Goal: Transaction & Acquisition: Book appointment/travel/reservation

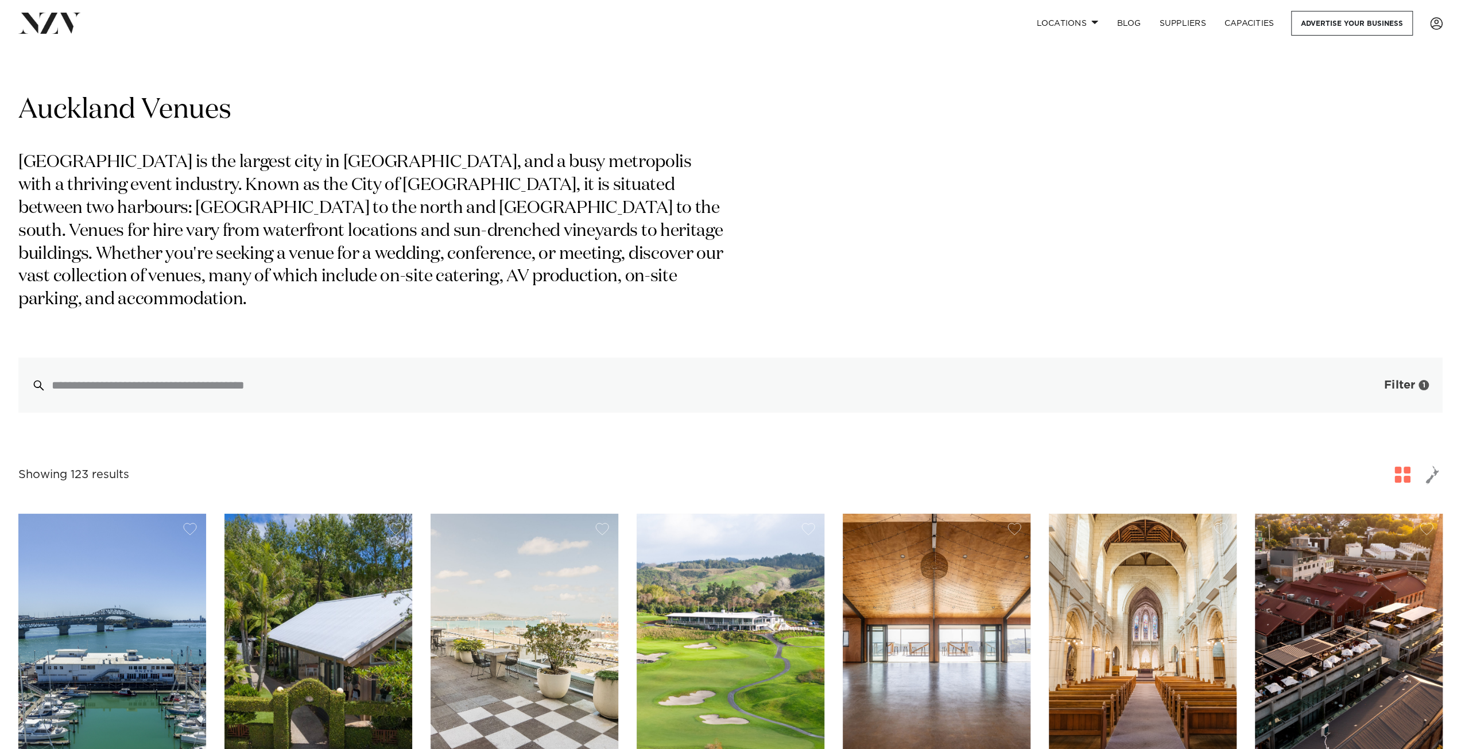
click at [1364, 379] on span "button" at bounding box center [1366, 384] width 11 height 11
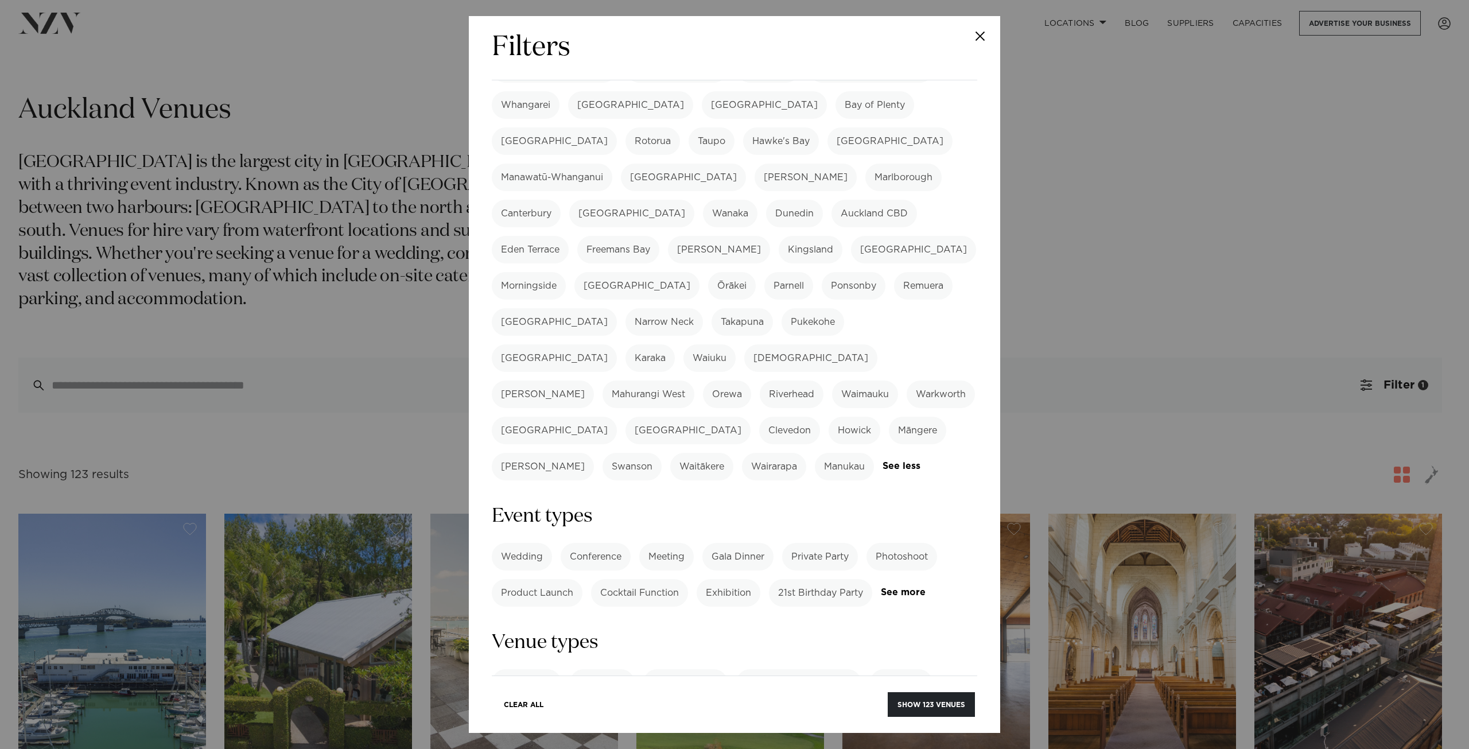
scroll to position [115, 0]
click at [638, 579] on label "Cocktail Function" at bounding box center [639, 593] width 97 height 28
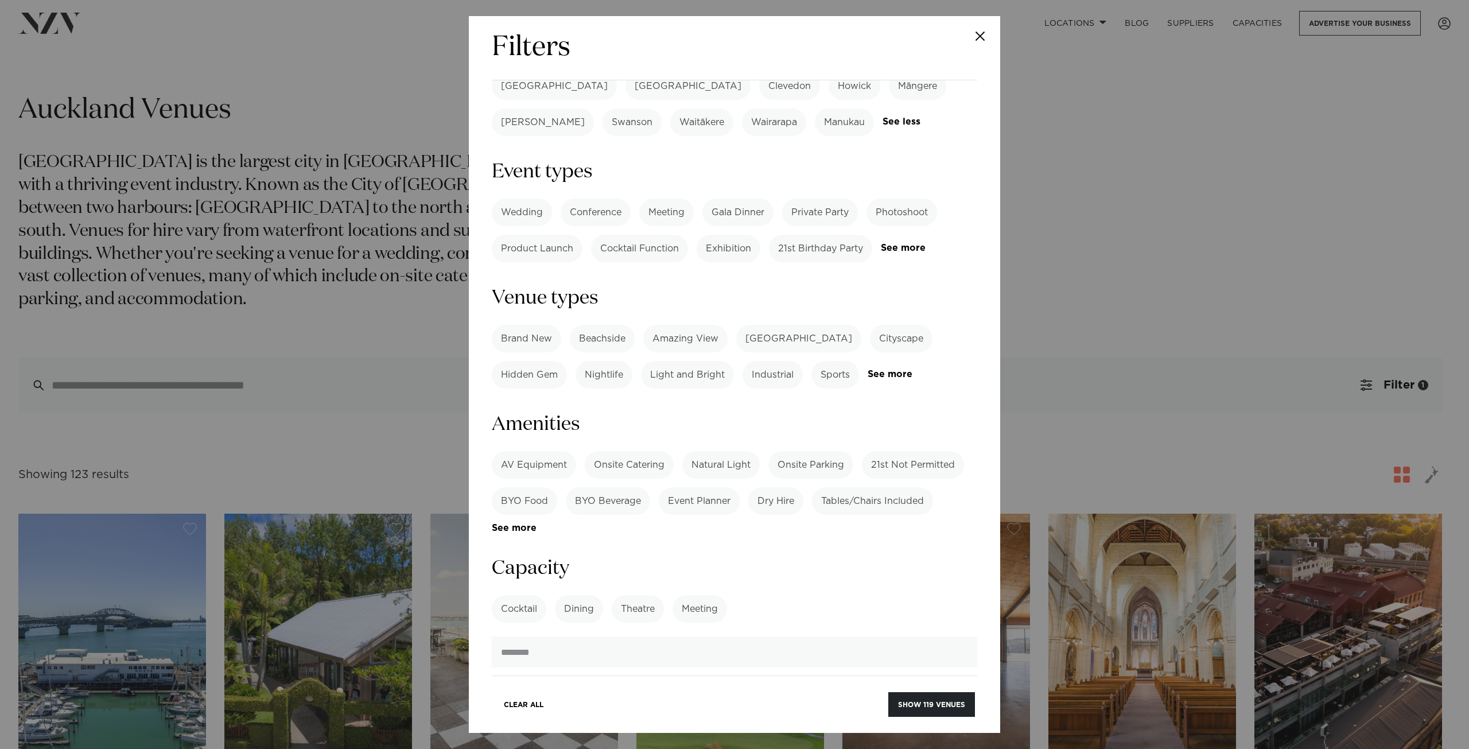
scroll to position [517, 0]
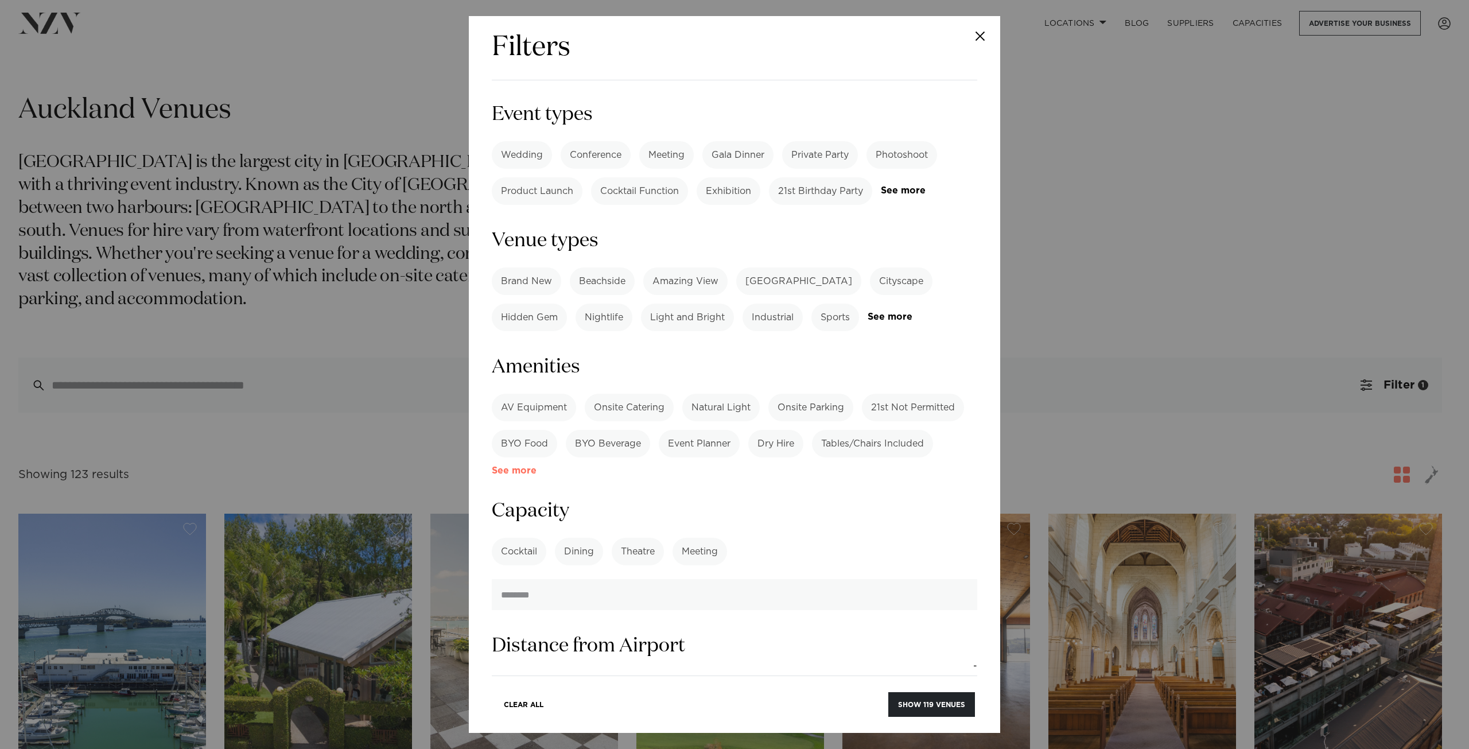
click at [525, 466] on link "See more" at bounding box center [537, 471] width 90 height 10
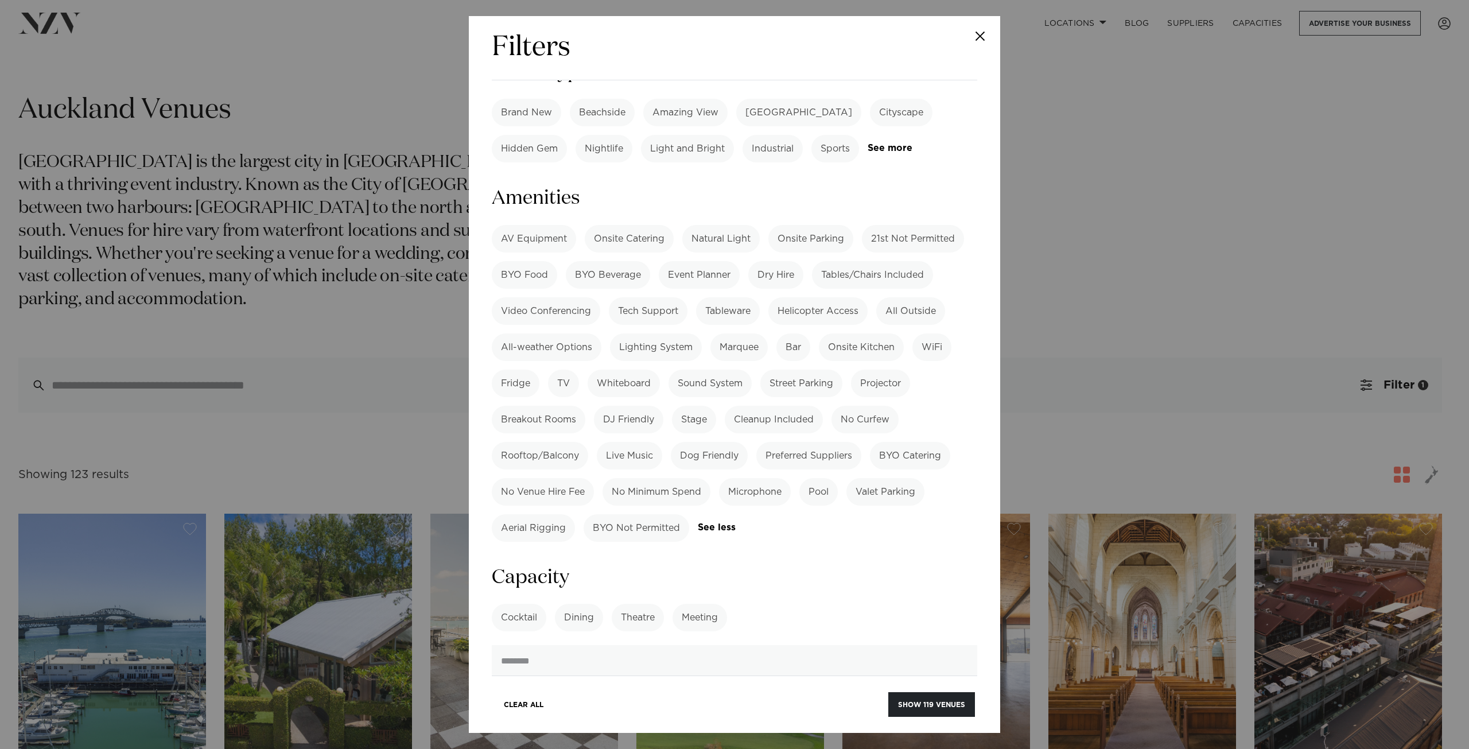
scroll to position [804, 0]
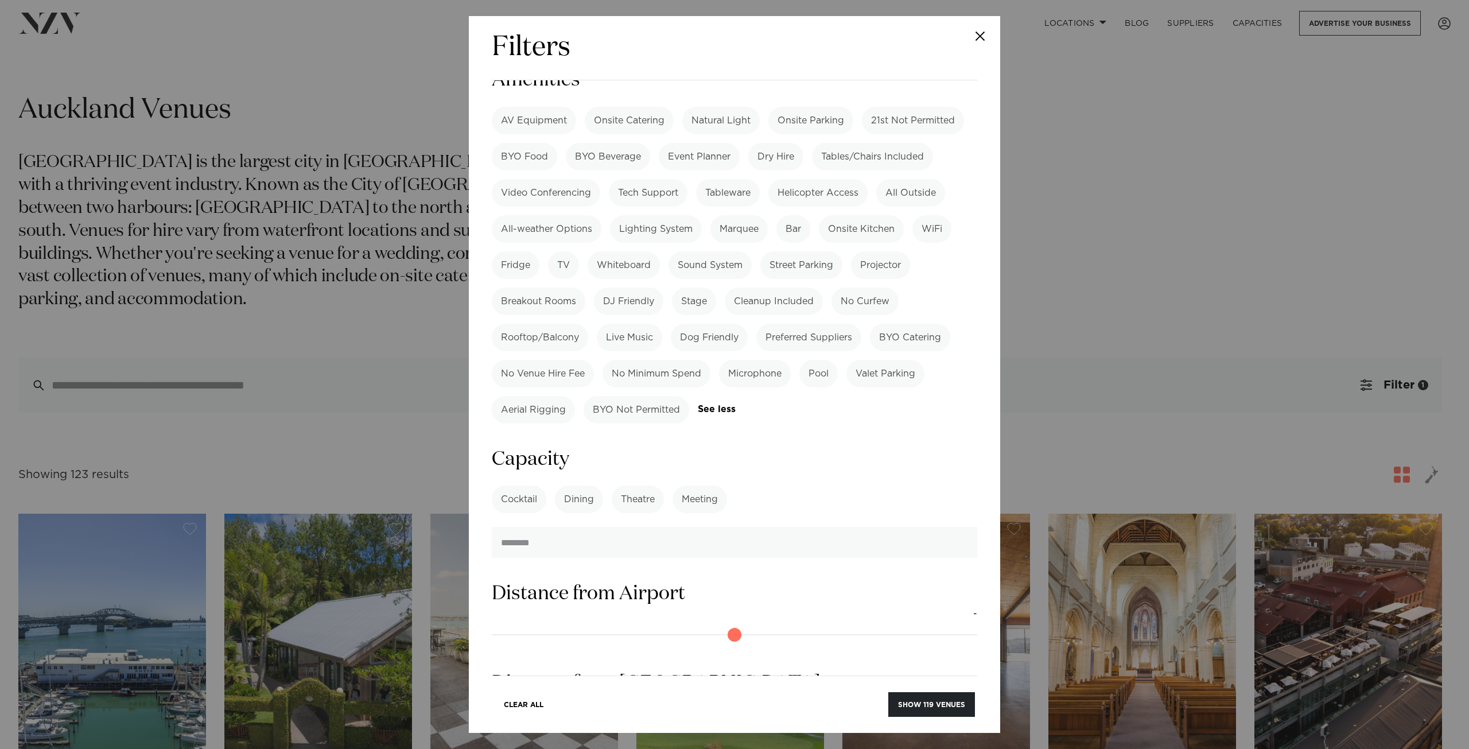
click at [520, 486] on label "Cocktail" at bounding box center [519, 500] width 55 height 28
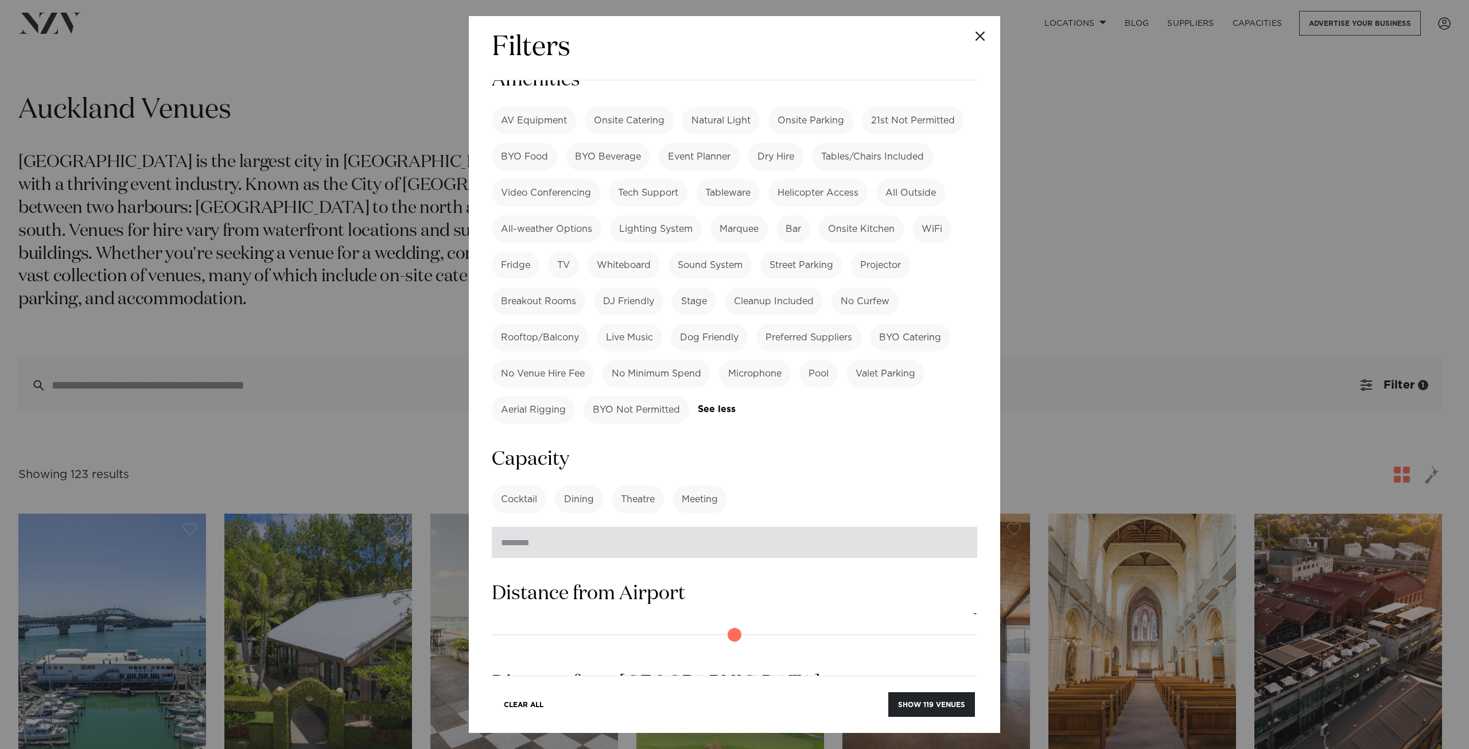
scroll to position [459, 0]
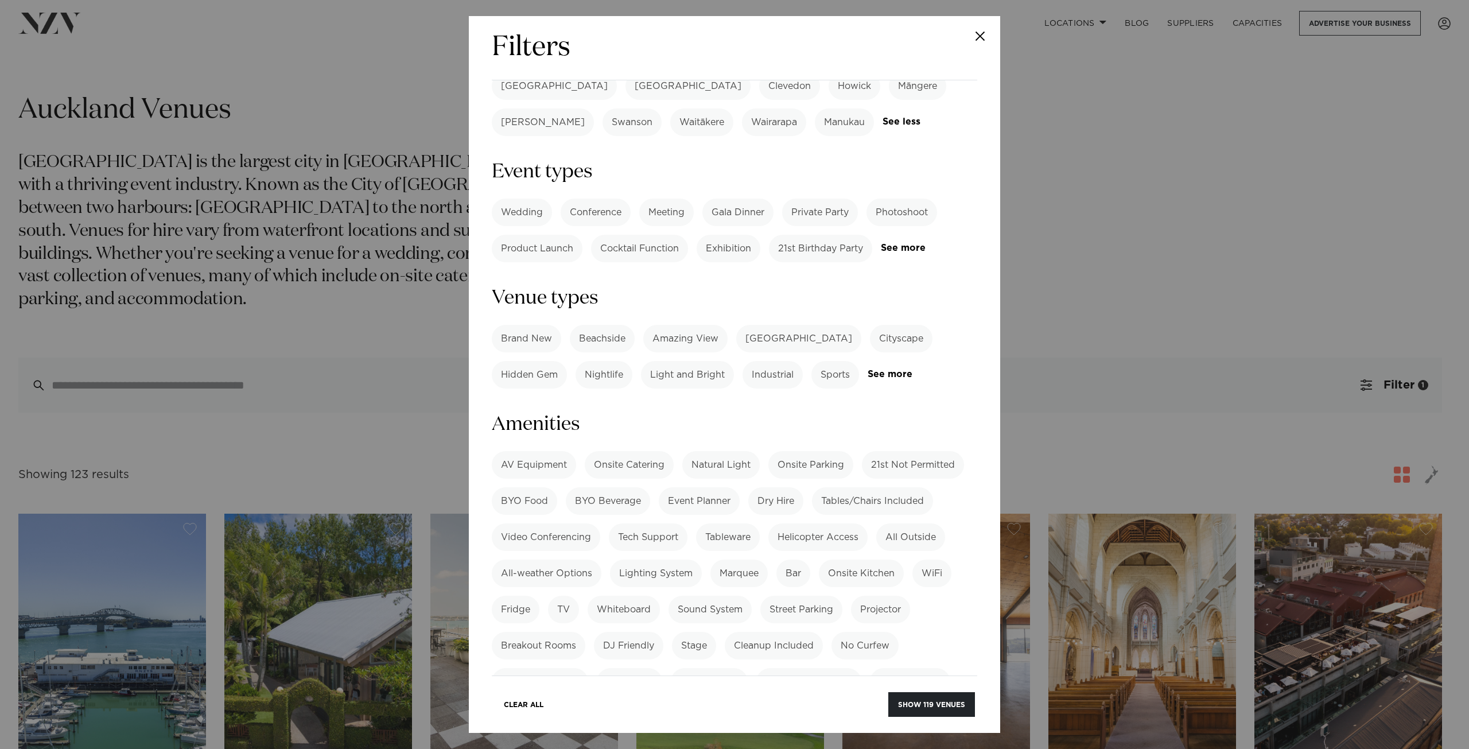
click at [630, 235] on label "Cocktail Function" at bounding box center [639, 249] width 97 height 28
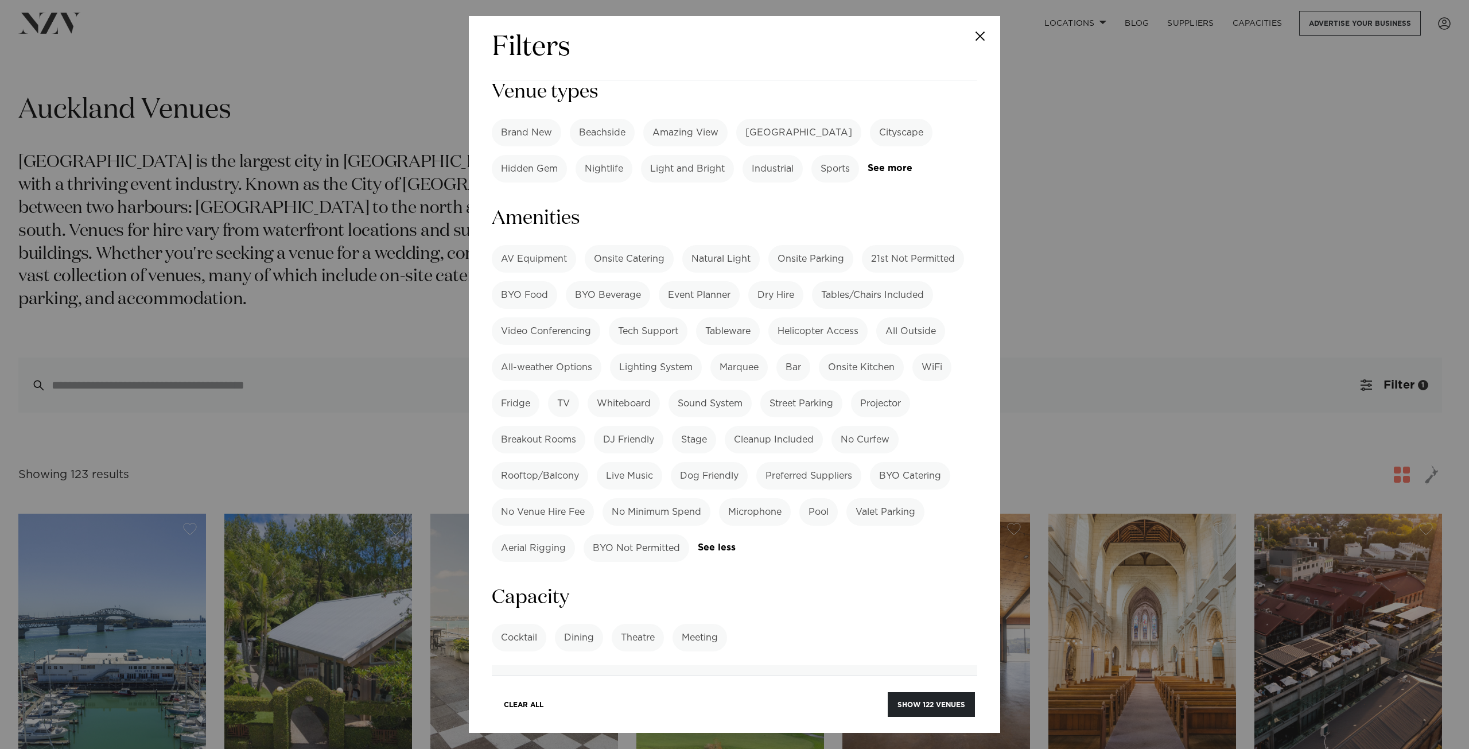
scroll to position [804, 0]
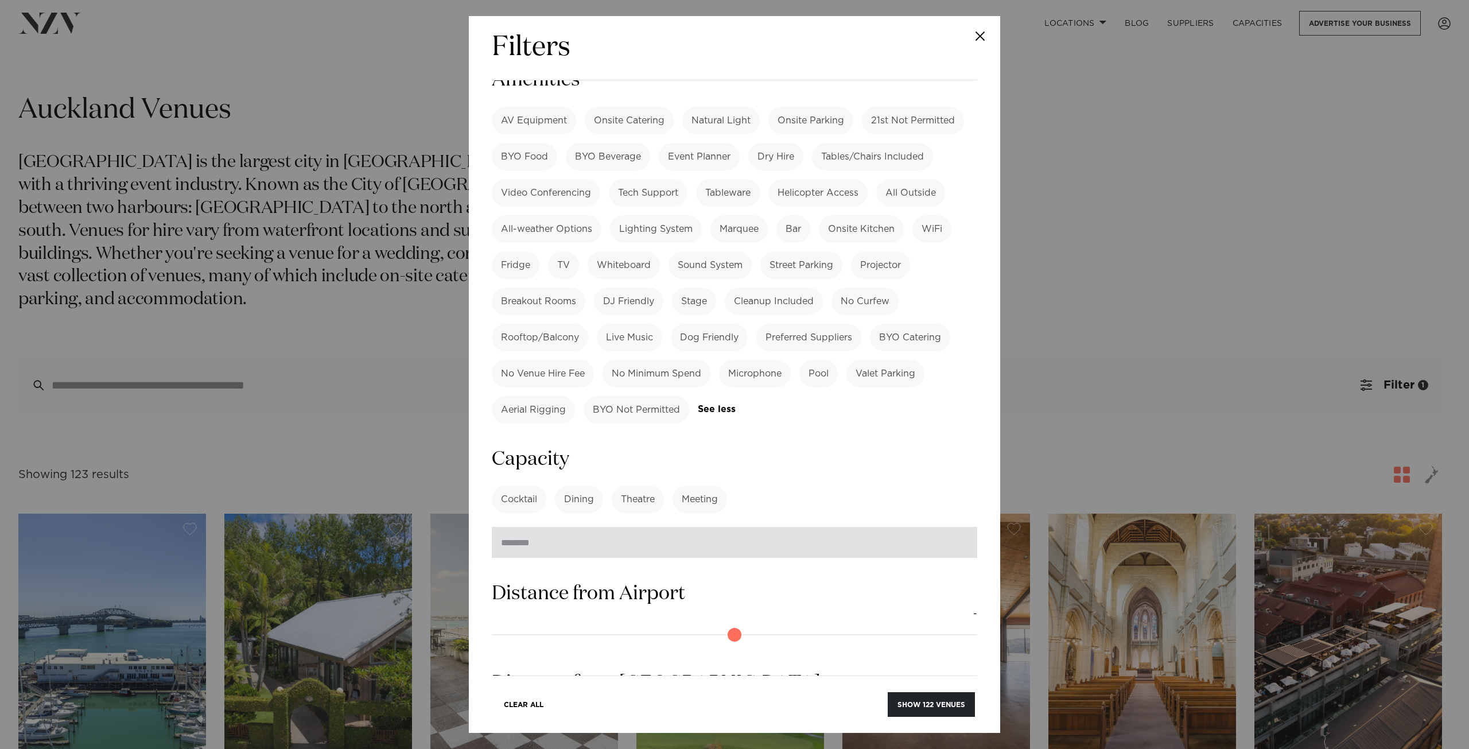
click at [615, 527] on input "number" at bounding box center [735, 542] width 486 height 31
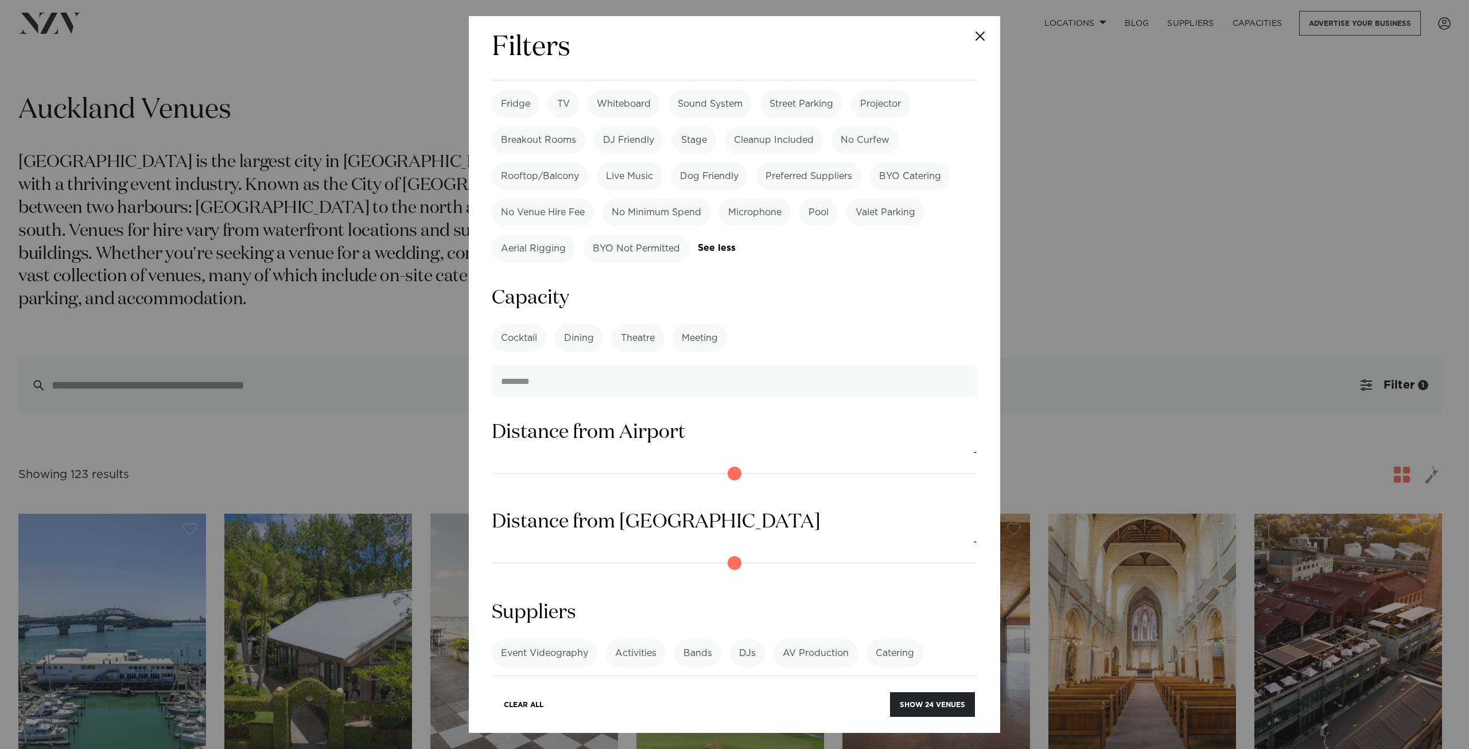
scroll to position [976, 0]
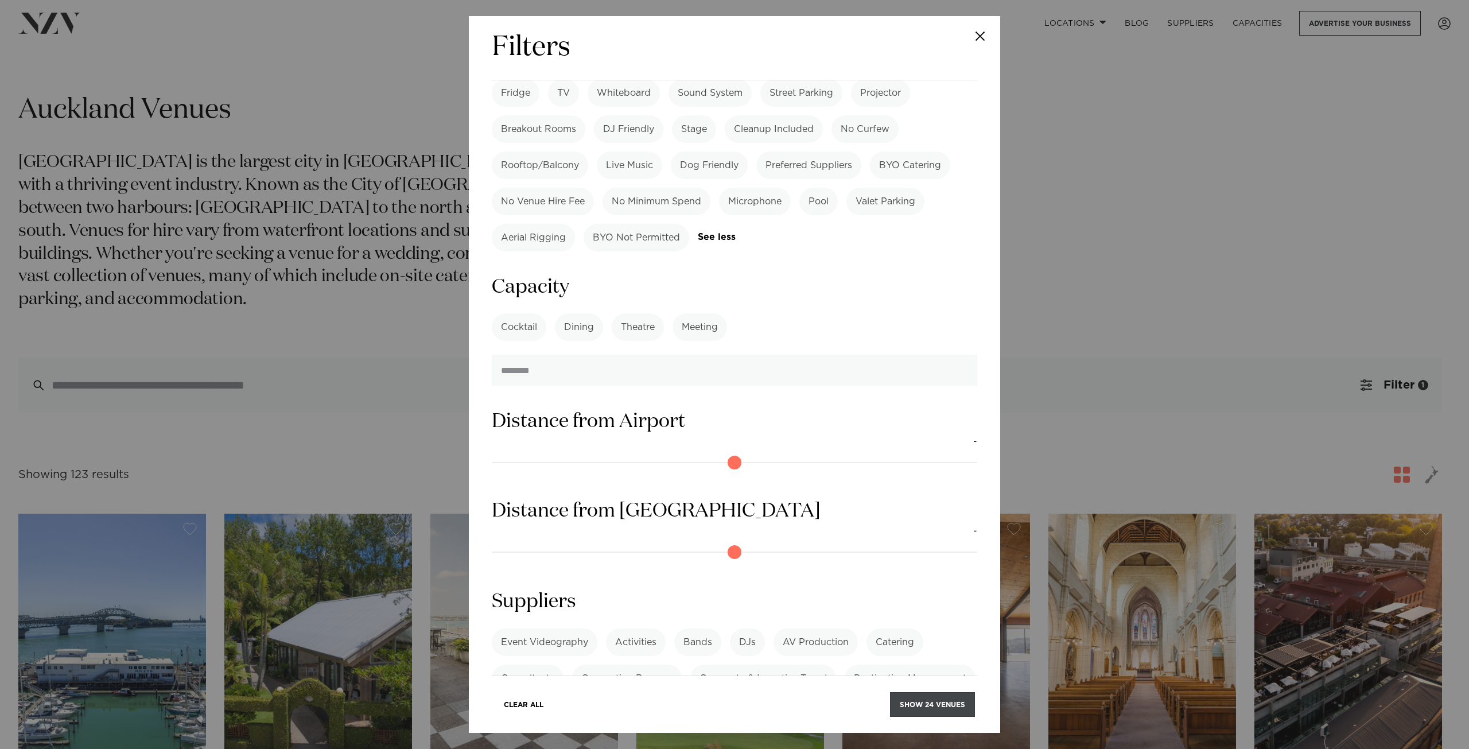
type input "***"
click at [908, 699] on button "Show 24 venues" at bounding box center [932, 704] width 85 height 25
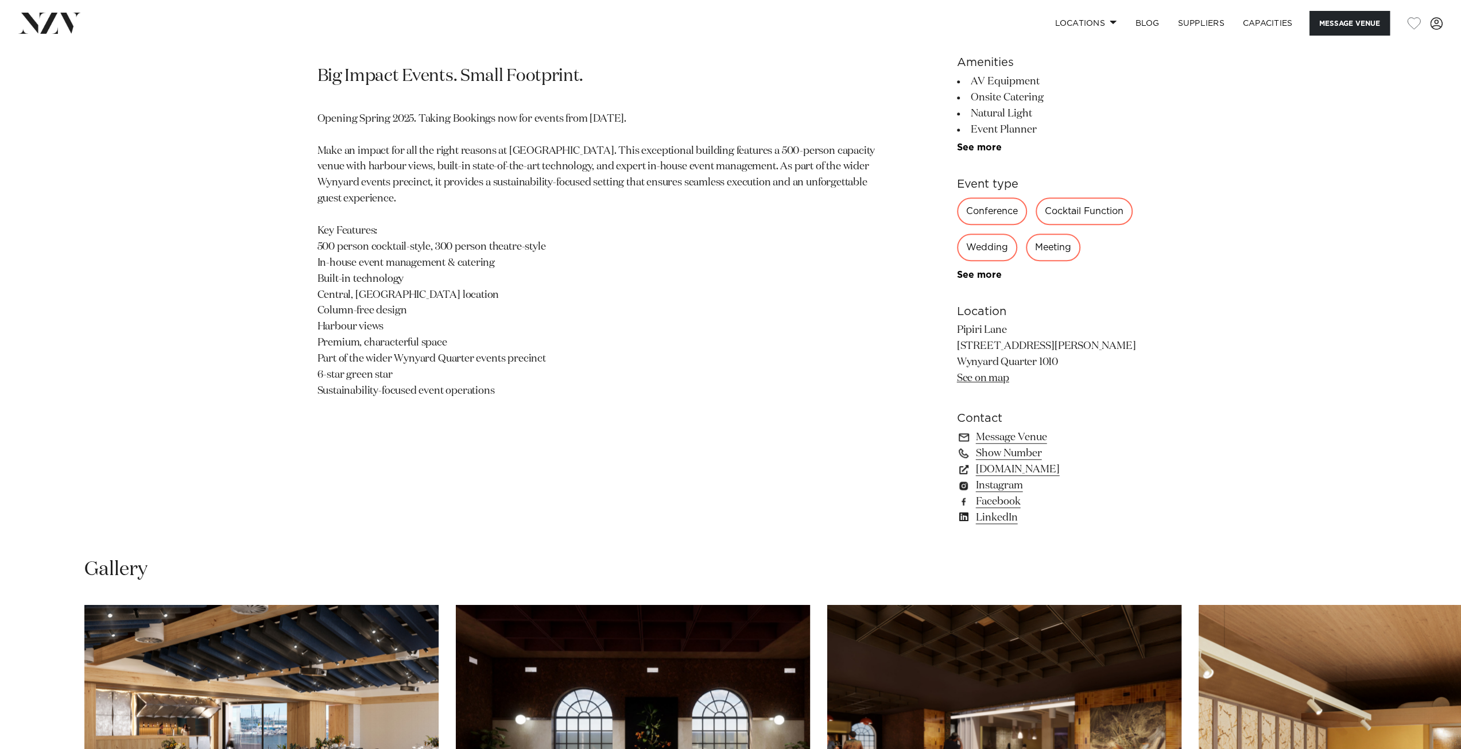
scroll to position [631, 0]
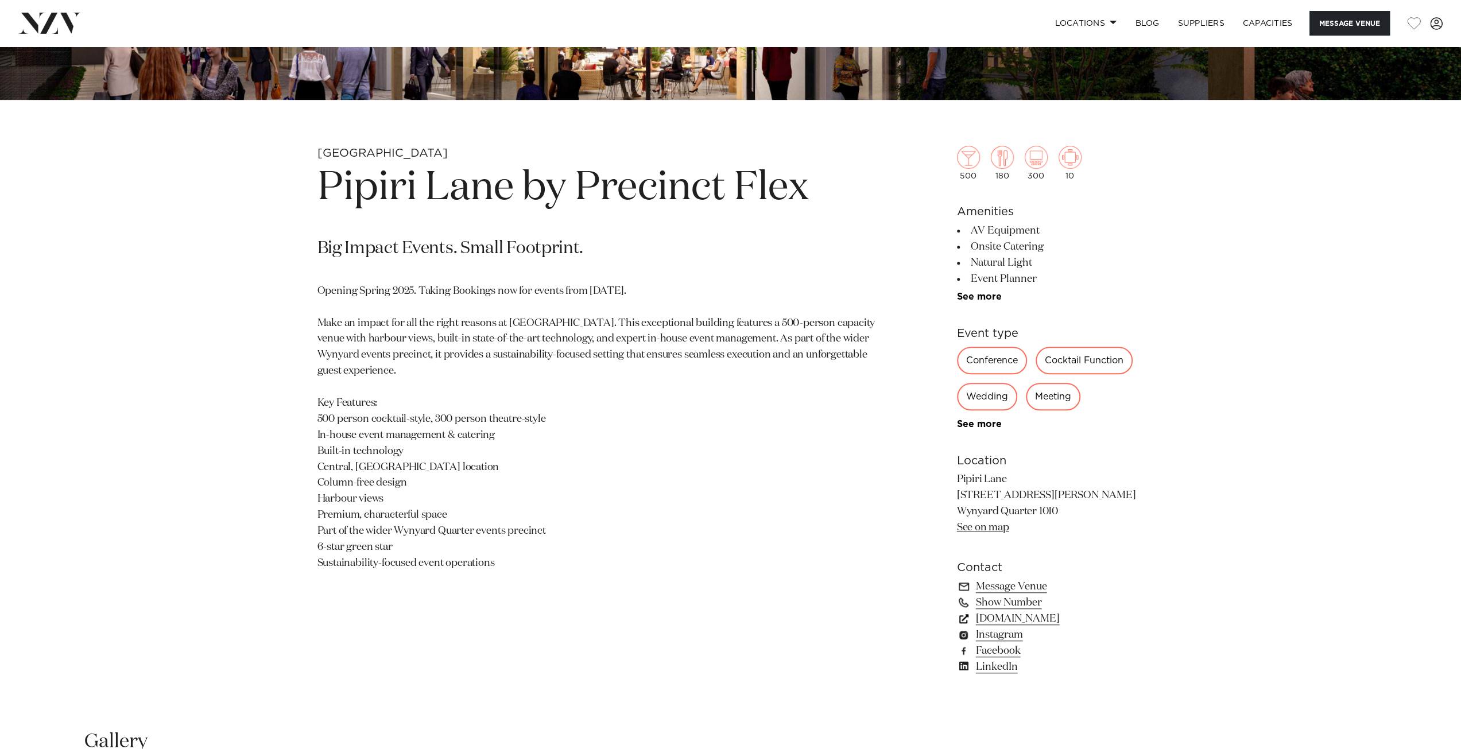
click at [1029, 615] on link "precinctflex.co.nz" at bounding box center [1050, 619] width 187 height 16
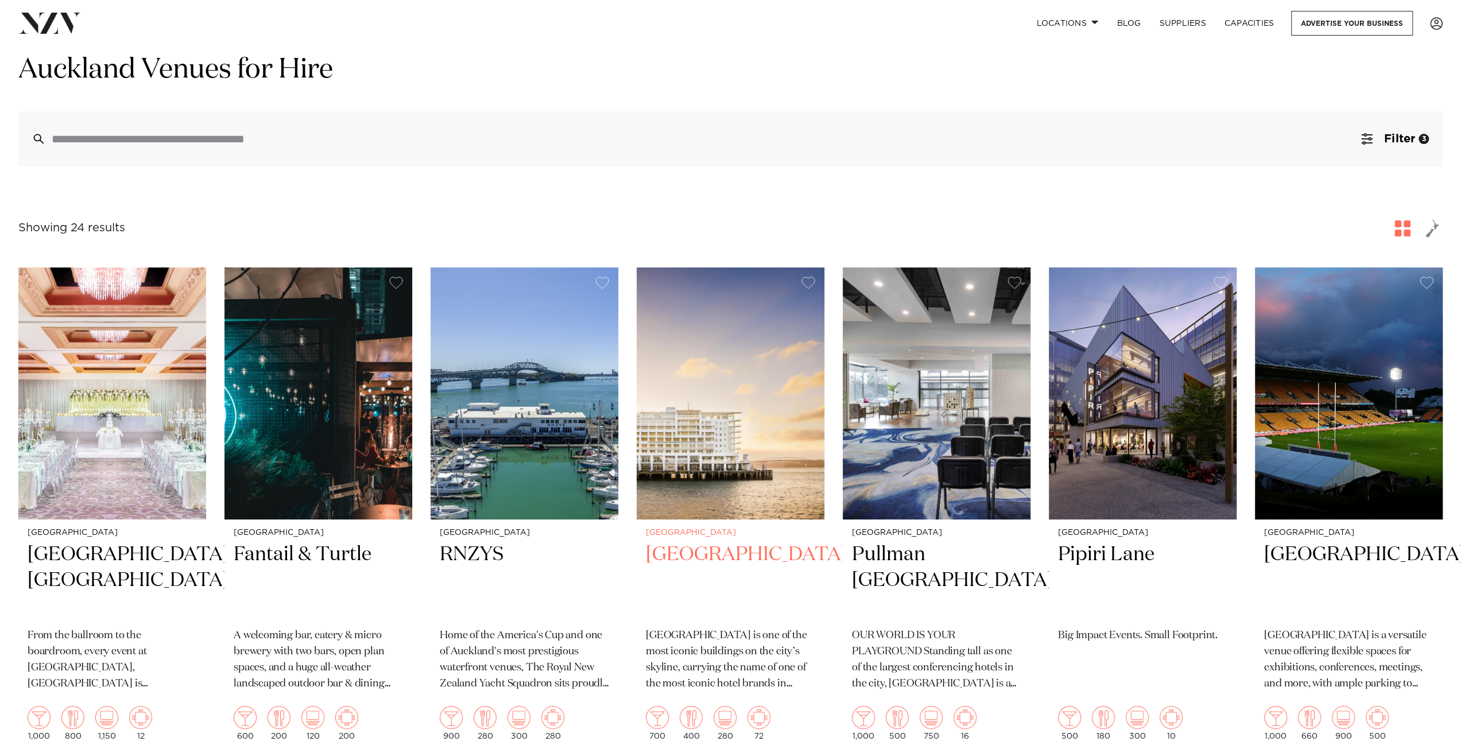
scroll to position [57, 0]
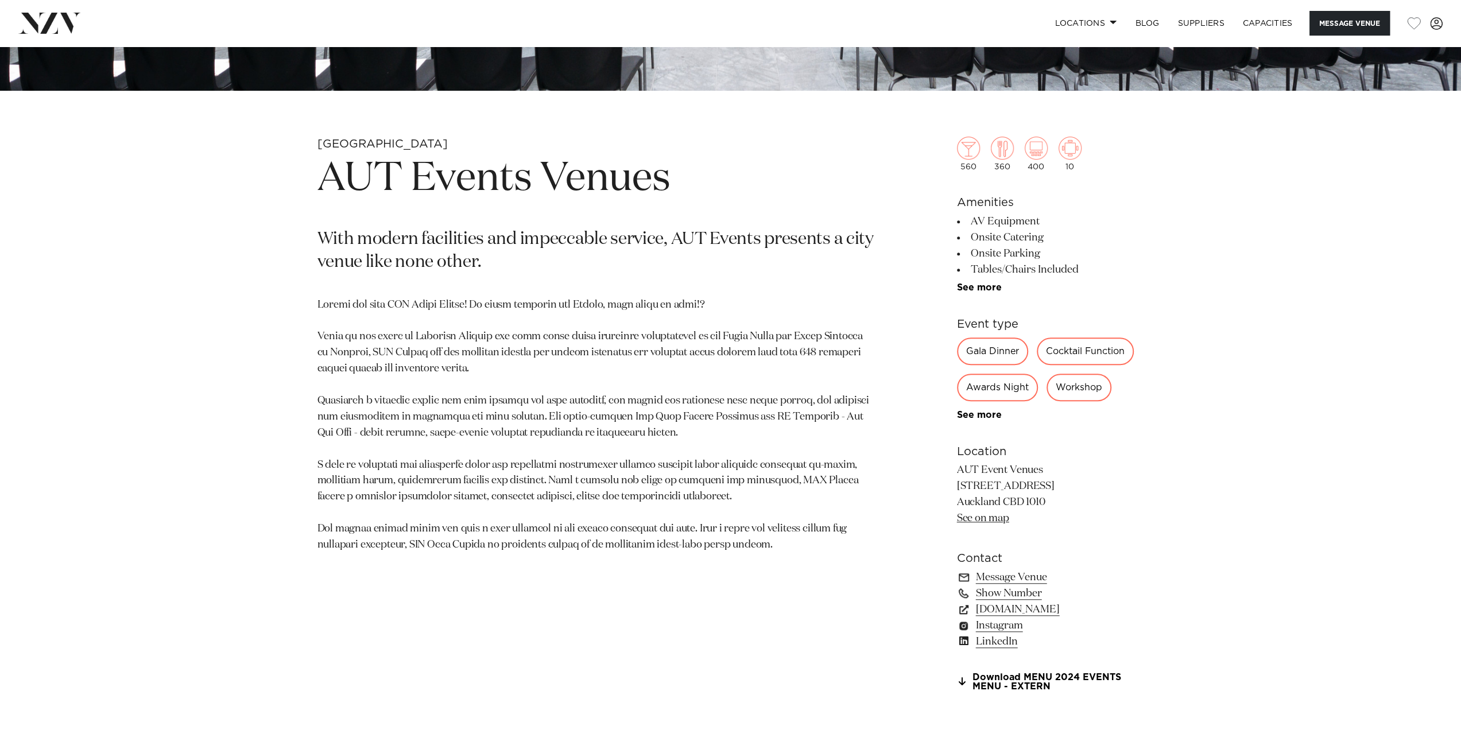
scroll to position [689, 0]
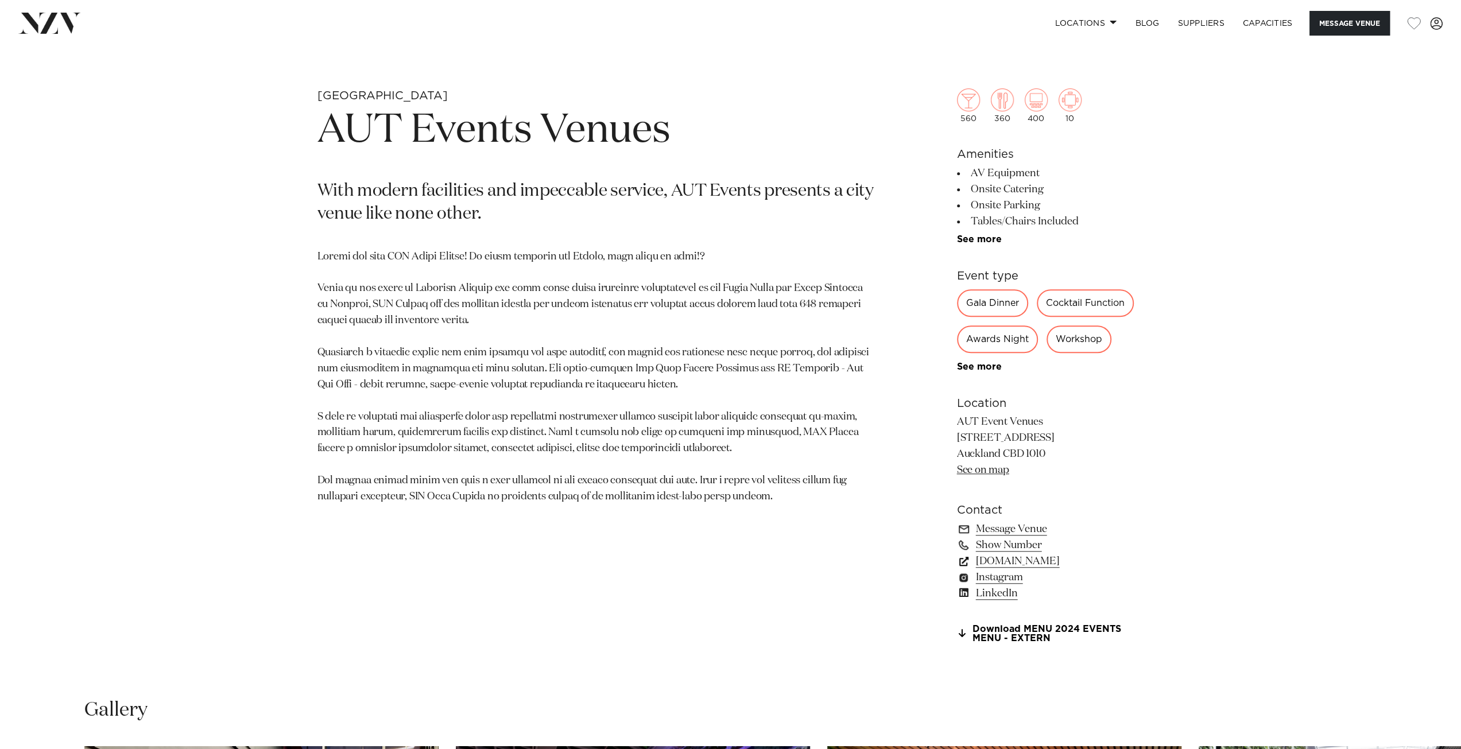
click at [1005, 560] on link "www.autevents.co.nz" at bounding box center [1050, 561] width 187 height 16
click at [1003, 557] on link "www.autevents.co.nz" at bounding box center [1050, 561] width 187 height 16
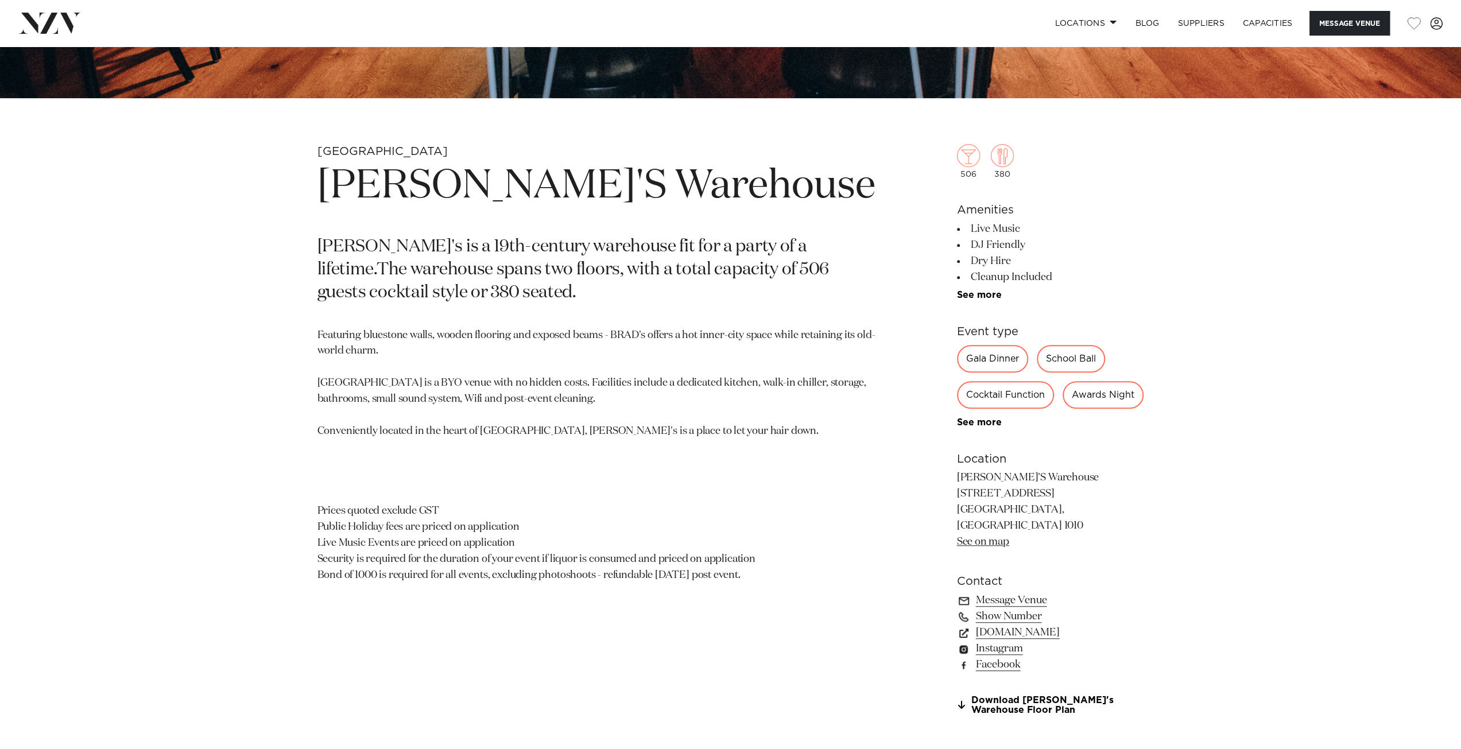
scroll to position [689, 0]
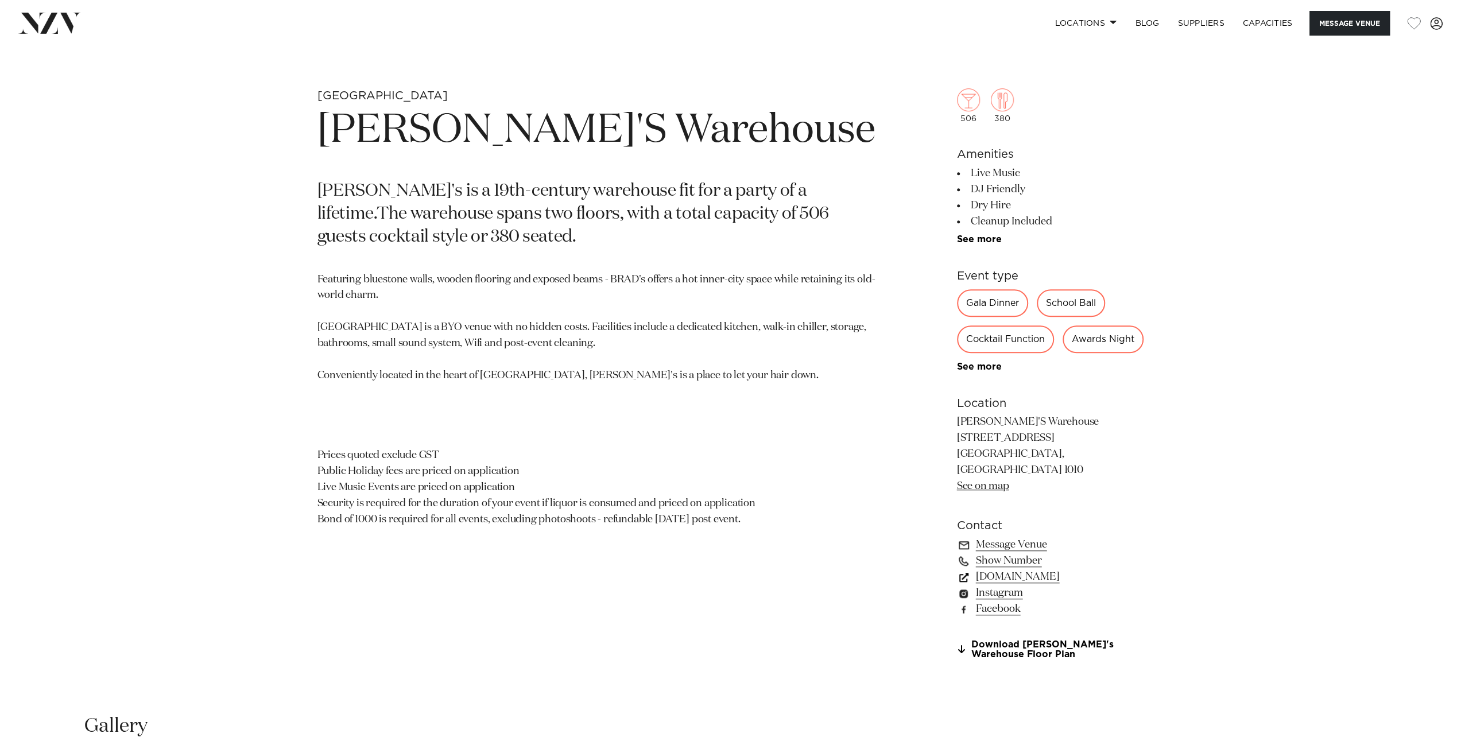
click at [1023, 585] on link "[DOMAIN_NAME]" at bounding box center [1050, 577] width 187 height 16
